Goal: Task Accomplishment & Management: Use online tool/utility

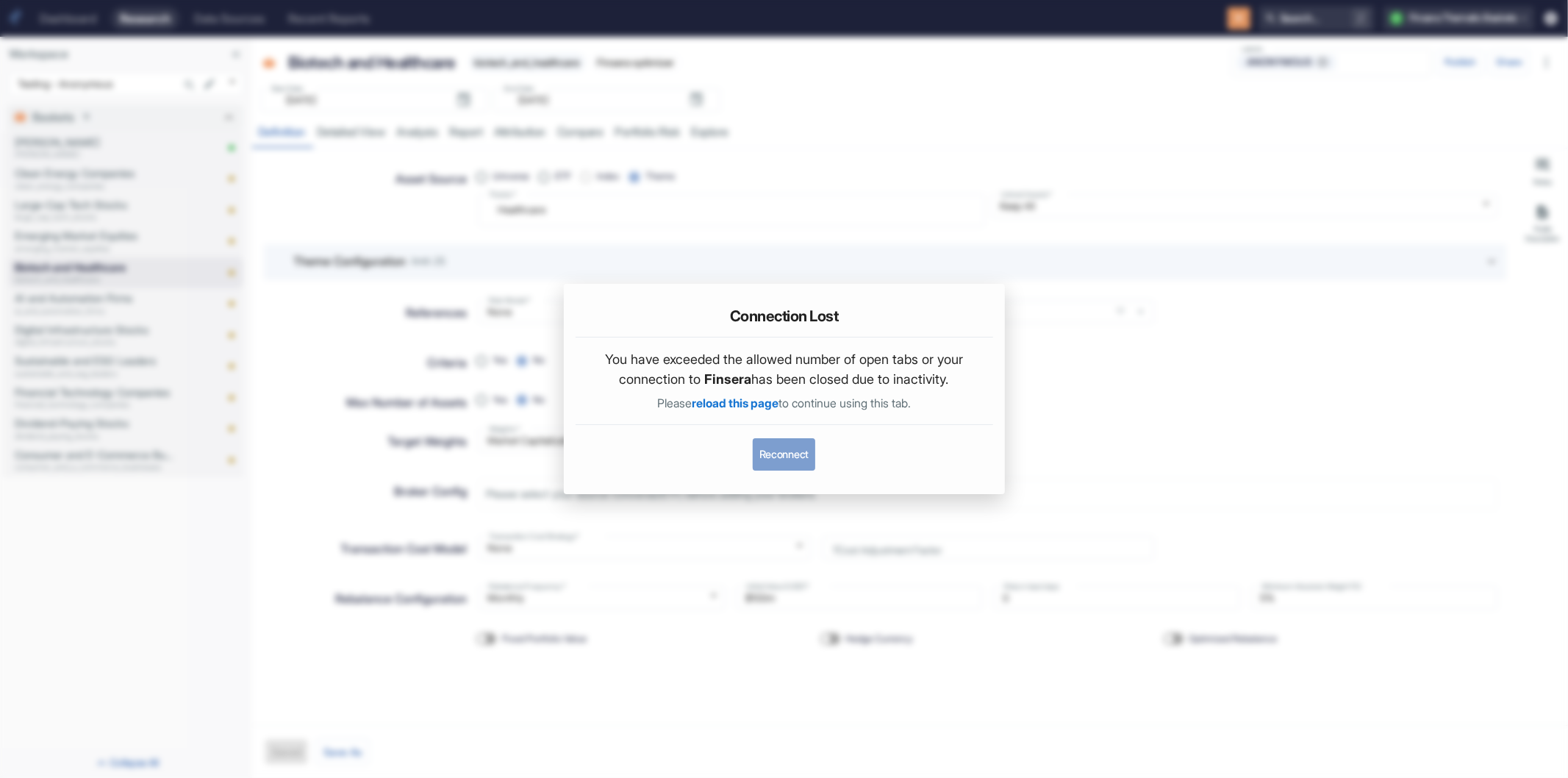
click at [787, 449] on button "Reconnect" at bounding box center [784, 455] width 62 height 33
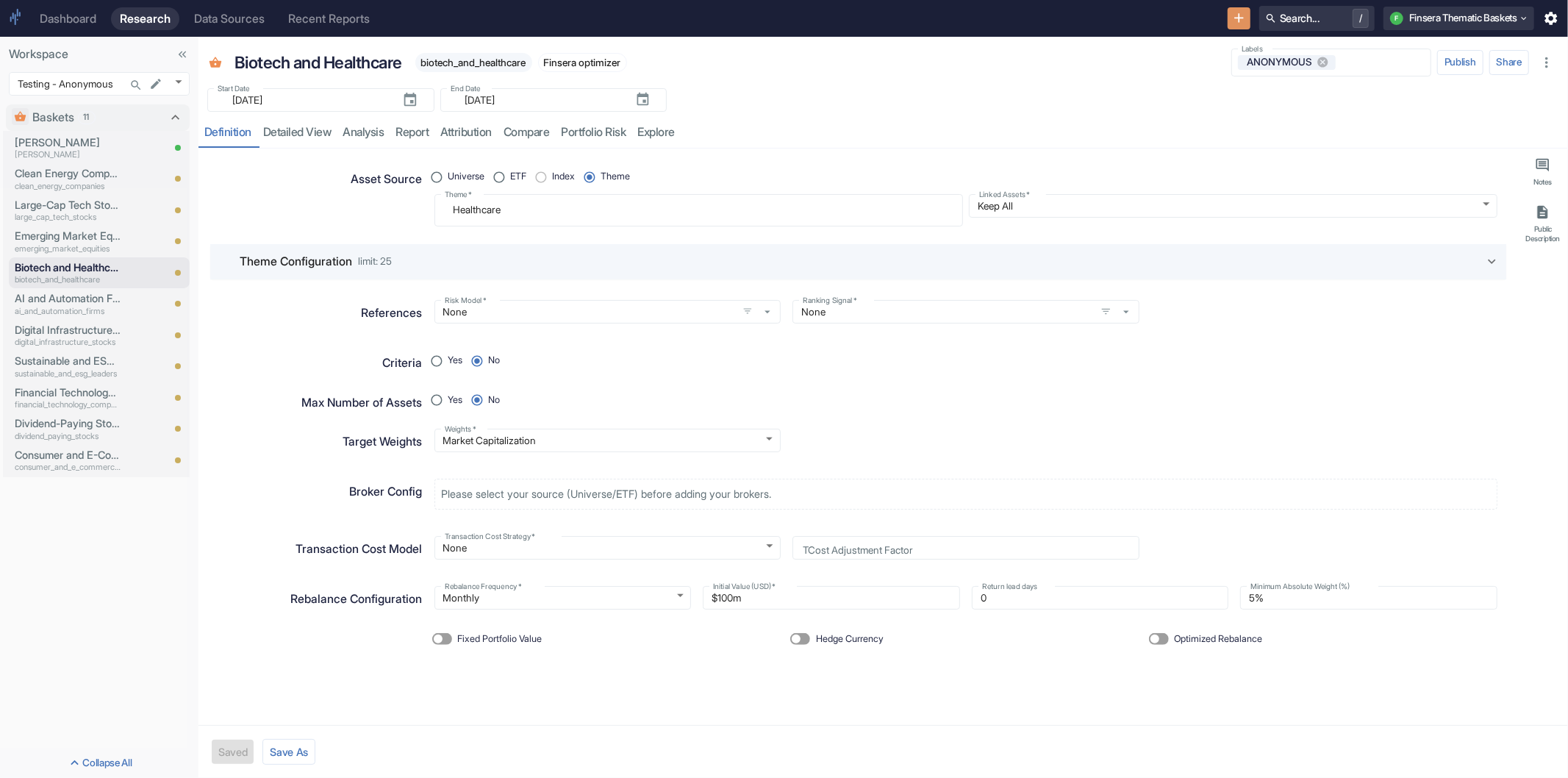
type textarea "x"
click at [52, 176] on p "Clean Energy Companies" at bounding box center [67, 174] width 106 height 16
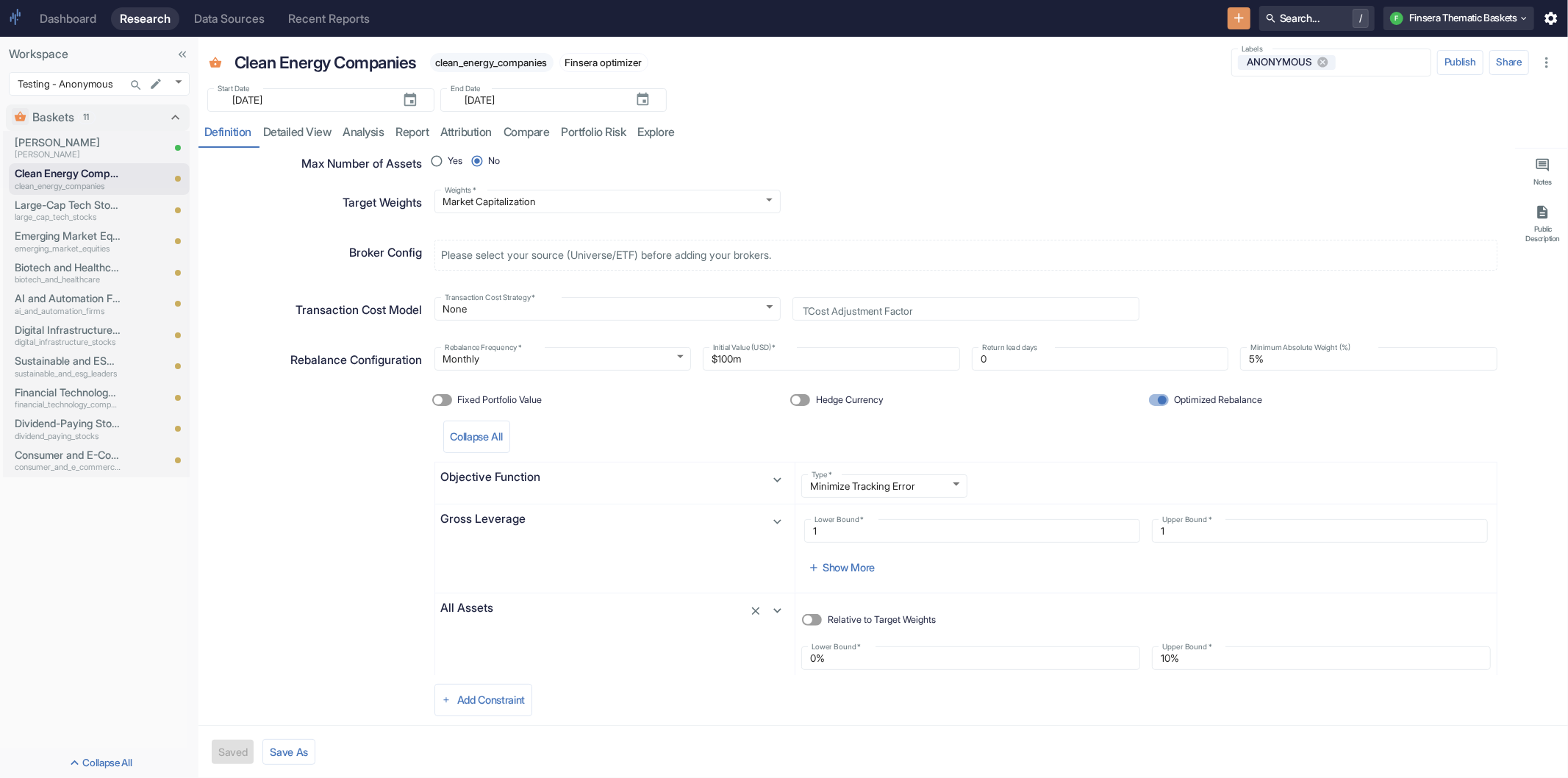
scroll to position [313, 0]
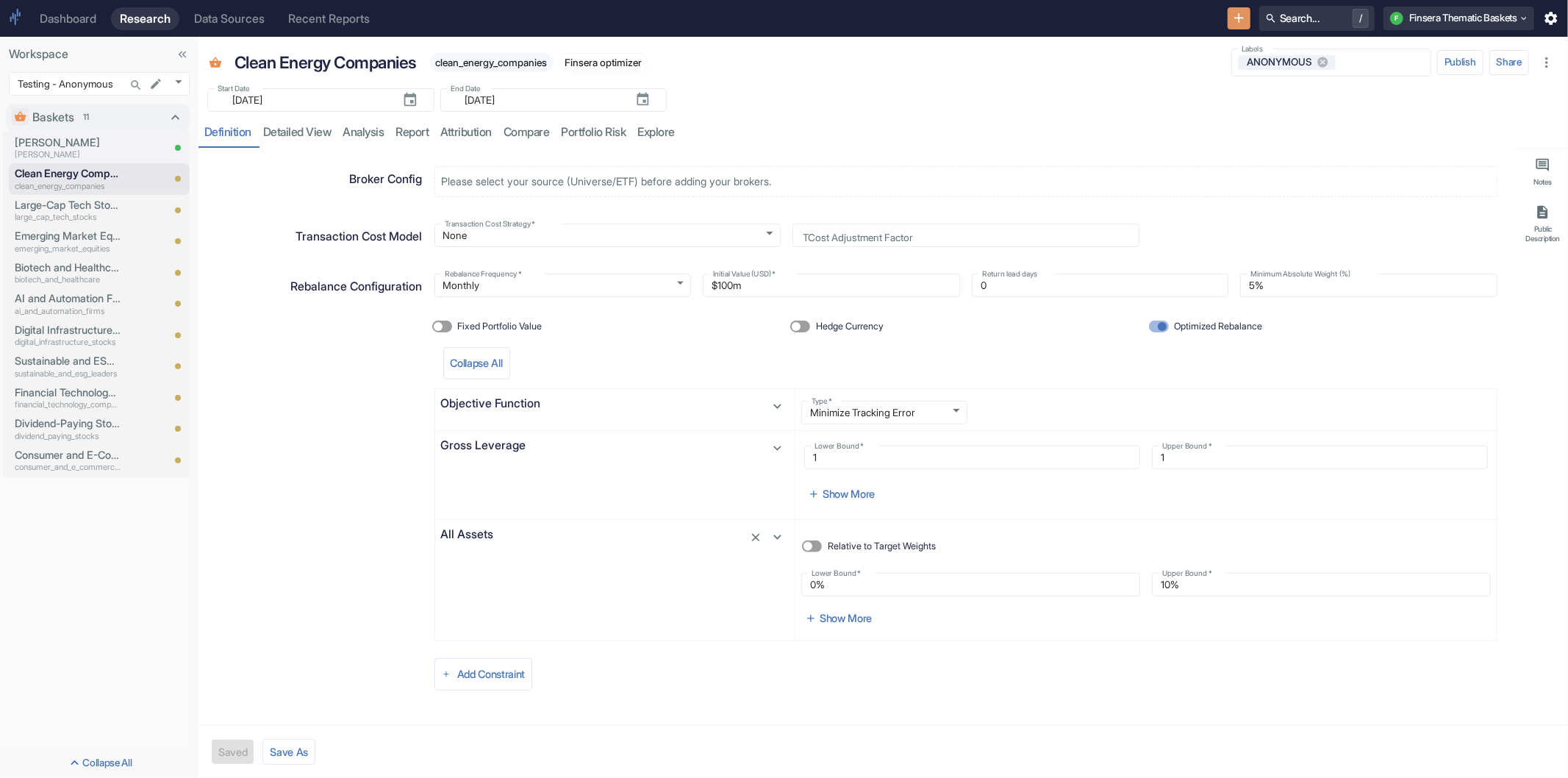
type textarea "x"
drag, startPoint x: 1201, startPoint y: 597, endPoint x: 1171, endPoint y: 594, distance: 30.1
click at [1171, 594] on div "Lower Bound   * 0% Lower Bound   * Upper Bound   * 10% Upper Bound   *" at bounding box center [1145, 584] width 702 height 35
click at [459, 673] on button "Add Constraint" at bounding box center [484, 675] width 98 height 33
click at [307, 564] on div at bounding box center [784, 389] width 1568 height 778
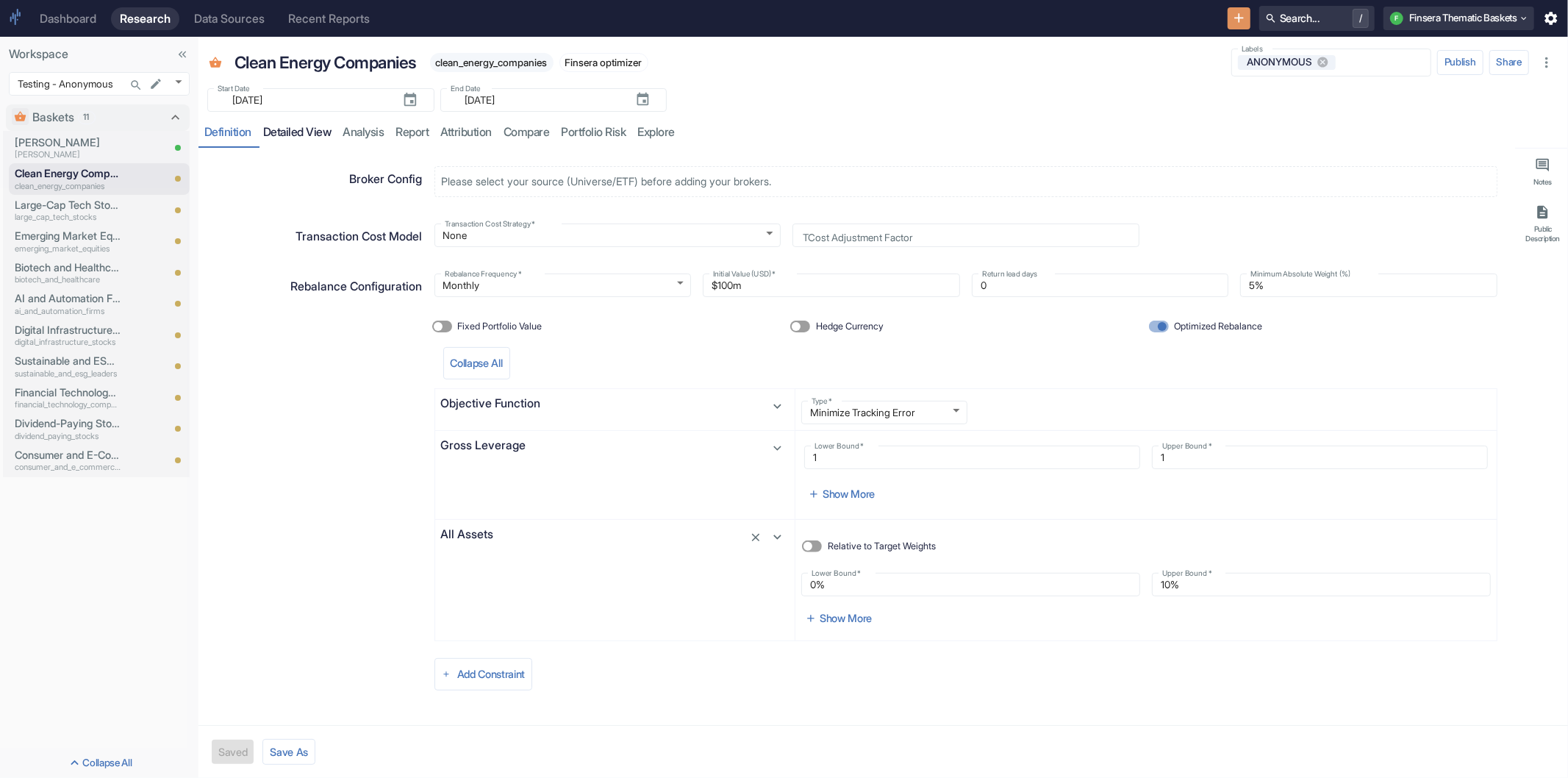
click at [303, 133] on link "detailed view" at bounding box center [297, 133] width 80 height 30
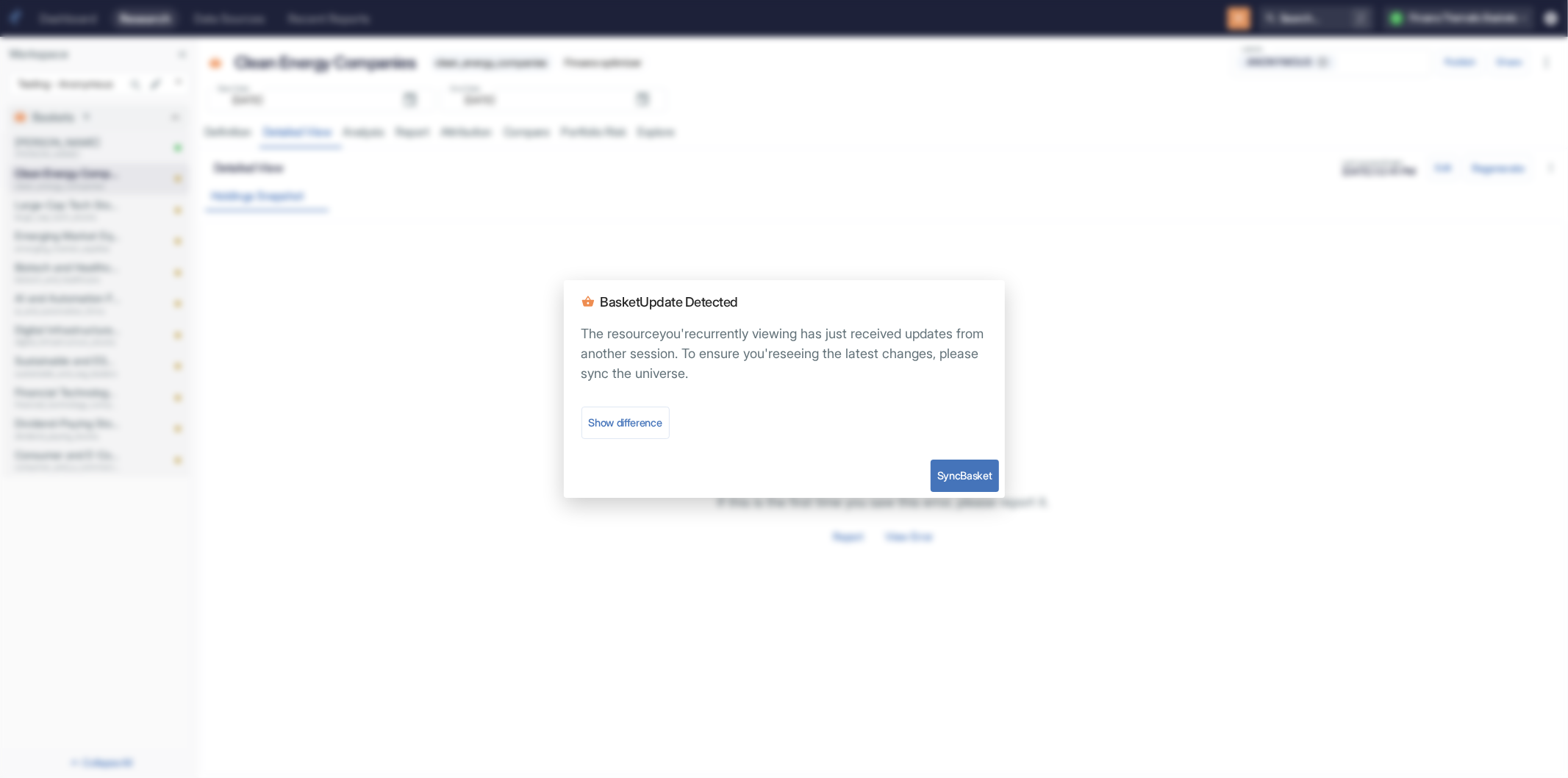
click at [975, 457] on div "Sync Basket" at bounding box center [784, 476] width 441 height 44
click at [969, 471] on button "Sync Basket" at bounding box center [965, 476] width 68 height 33
